Goal: Navigation & Orientation: Find specific page/section

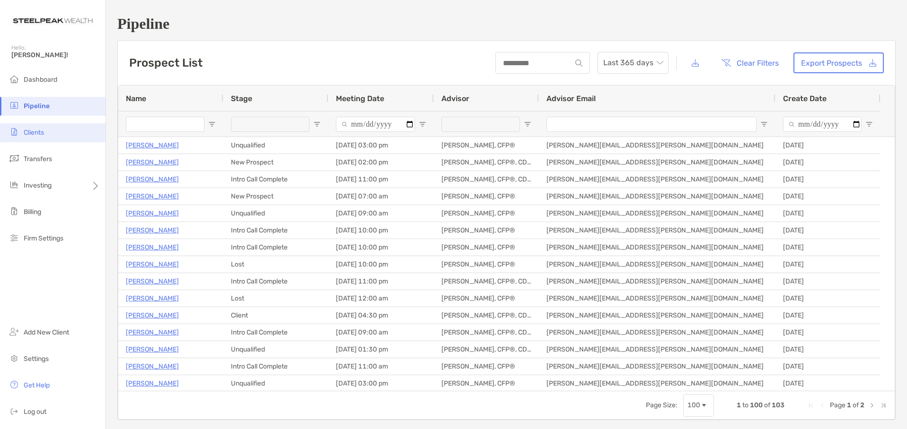
click at [32, 131] on span "Clients" at bounding box center [34, 133] width 20 height 8
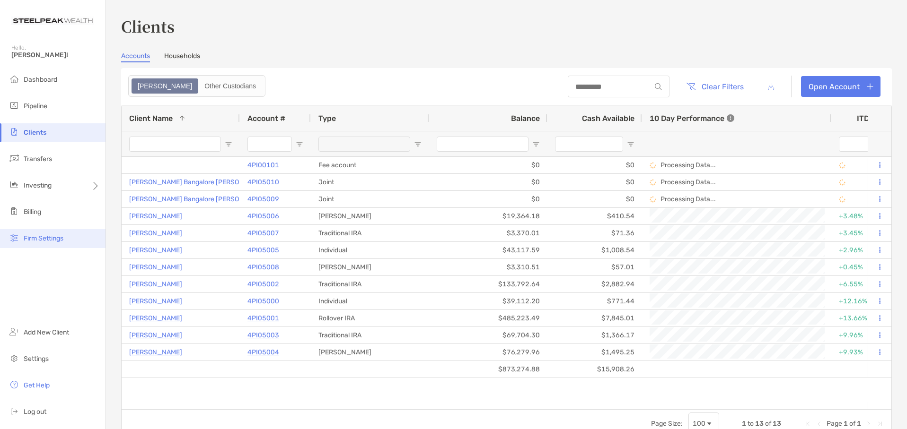
click at [38, 235] on span "Firm Settings" at bounding box center [44, 239] width 40 height 8
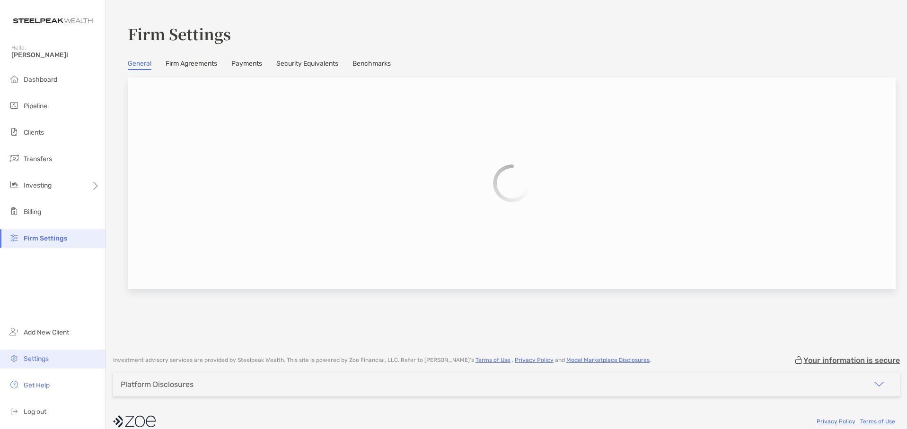
click at [36, 359] on span "Settings" at bounding box center [36, 359] width 25 height 8
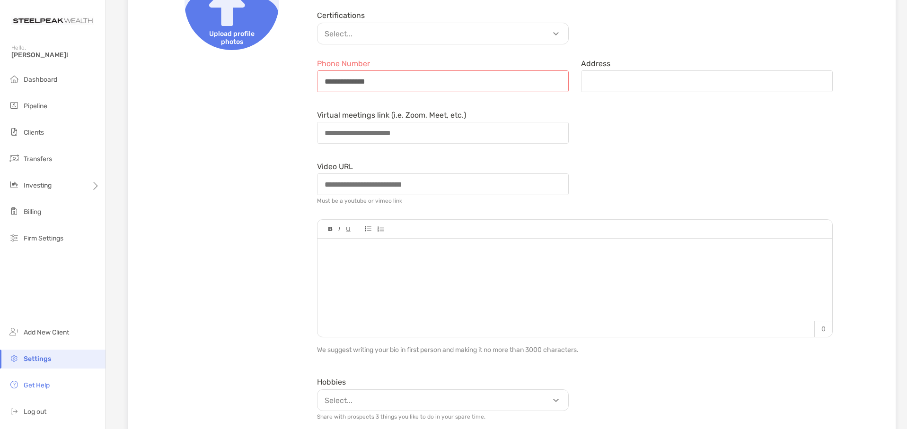
scroll to position [148, 0]
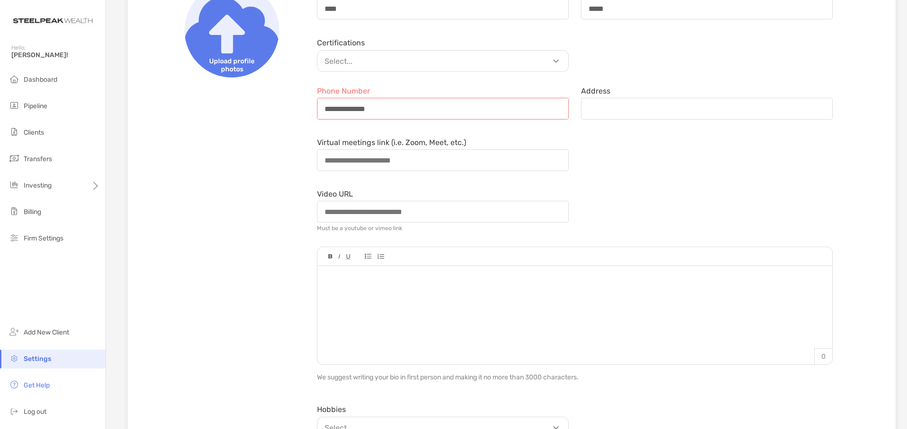
click at [19, 52] on span "[PERSON_NAME]!" at bounding box center [55, 55] width 88 height 8
click at [33, 78] on span "Dashboard" at bounding box center [41, 80] width 34 height 8
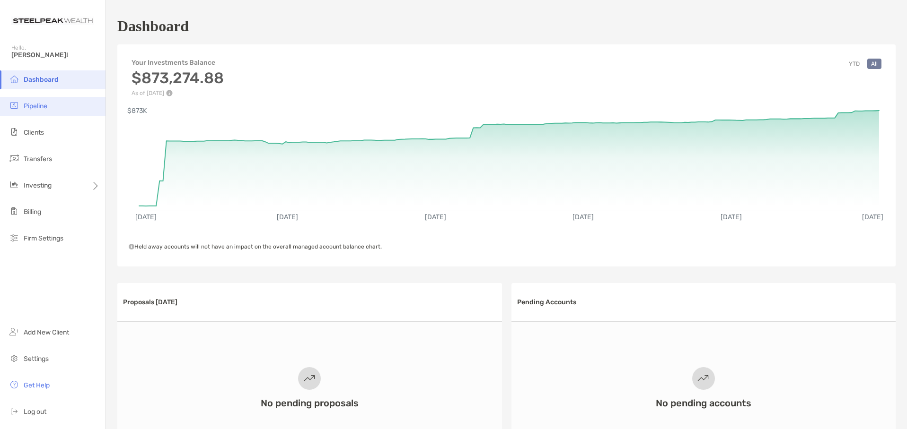
click at [34, 111] on li "Pipeline" at bounding box center [52, 106] width 105 height 19
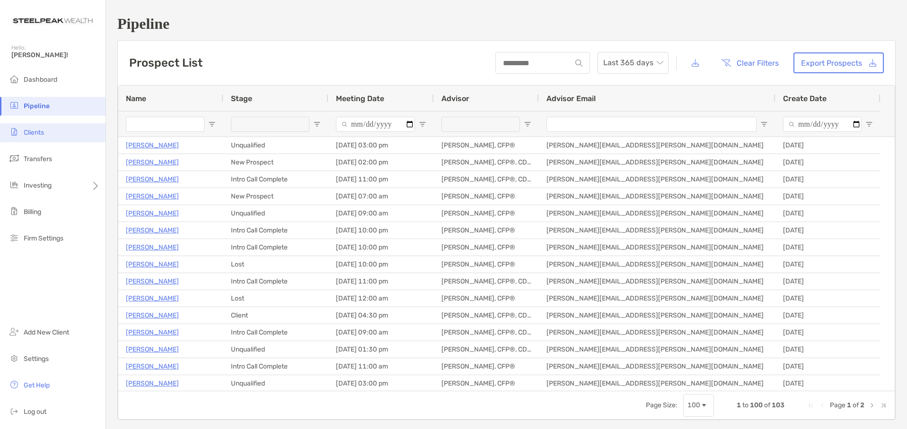
click at [51, 138] on li "Clients" at bounding box center [52, 132] width 105 height 19
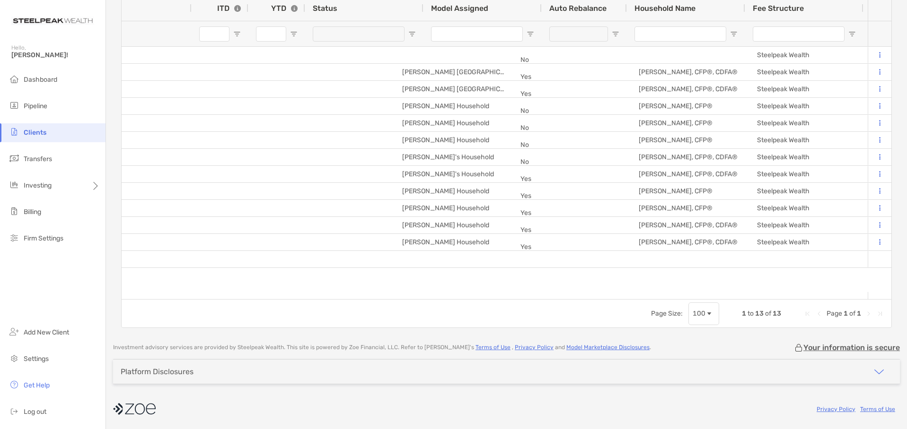
scroll to position [0, 191]
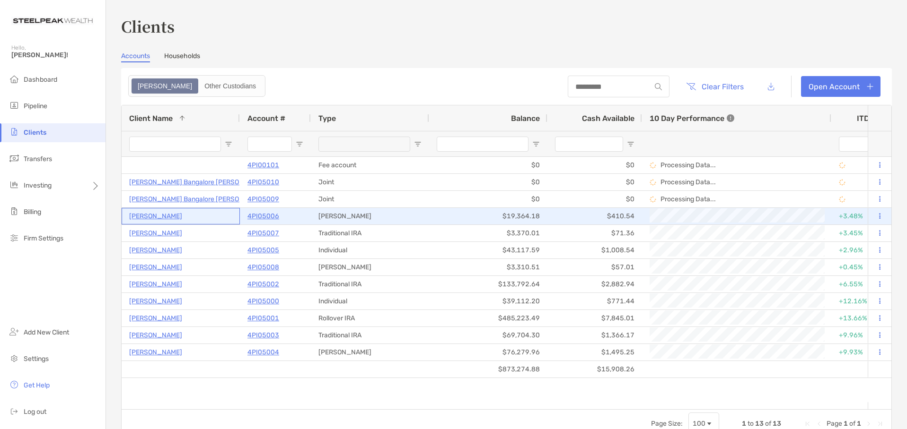
click at [159, 218] on p "[PERSON_NAME]" at bounding box center [155, 216] width 53 height 12
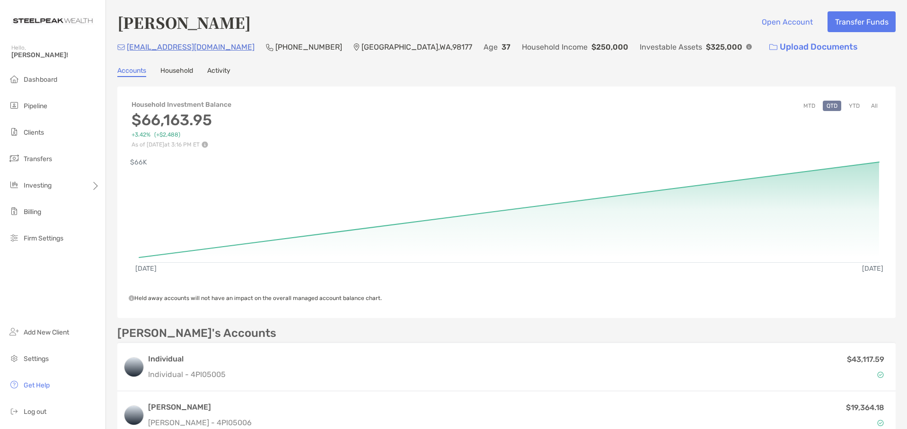
click at [179, 71] on link "Household" at bounding box center [176, 72] width 33 height 10
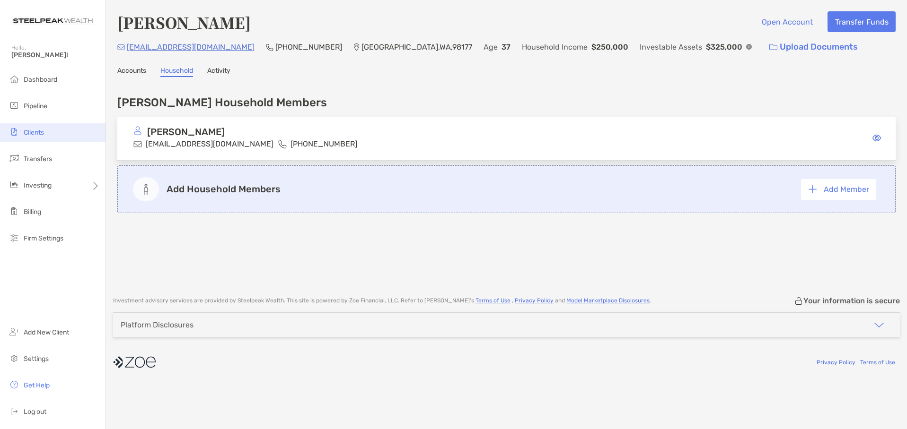
click at [28, 131] on span "Clients" at bounding box center [34, 133] width 20 height 8
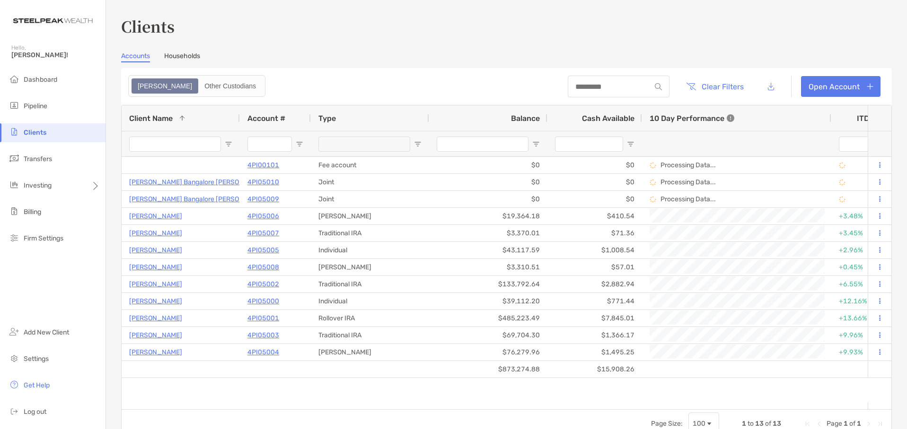
click at [191, 61] on link "Households" at bounding box center [182, 57] width 36 height 10
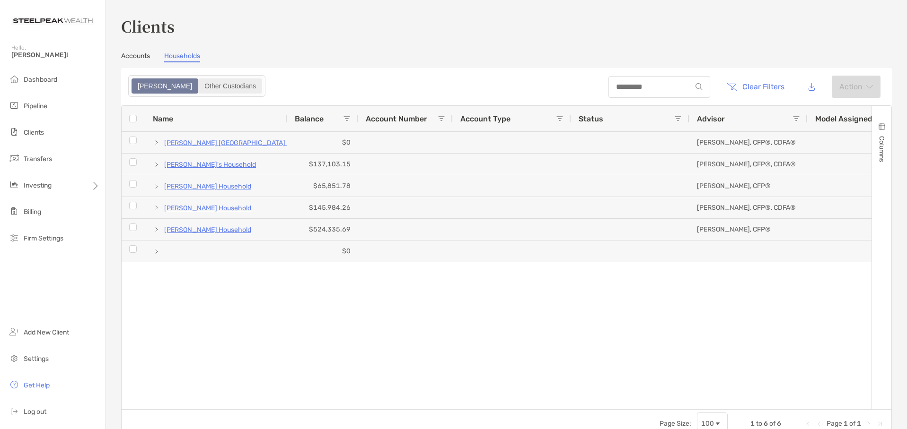
click at [199, 85] on div "Other Custodians" at bounding box center [230, 85] width 62 height 13
